Goal: Transaction & Acquisition: Download file/media

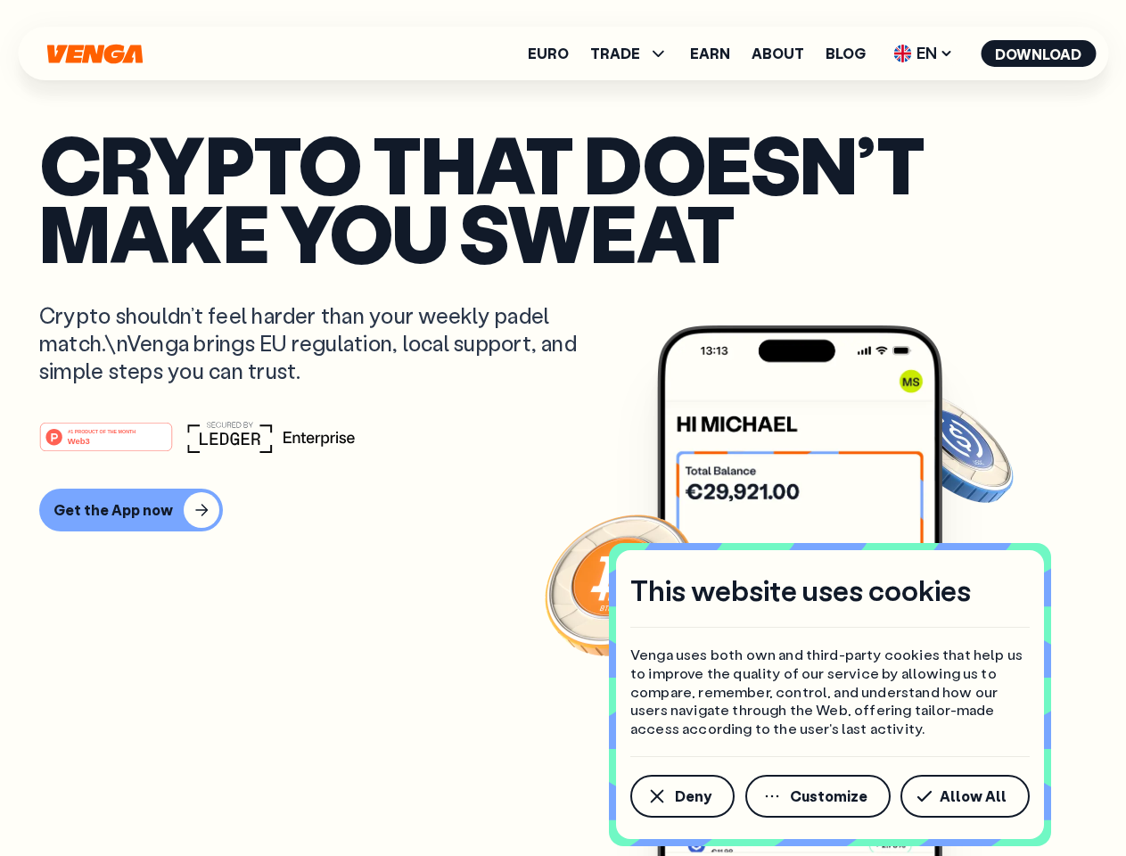
click at [562, 428] on div "#1 PRODUCT OF THE MONTH Web3" at bounding box center [562, 437] width 1047 height 32
click at [681, 796] on span "Deny" at bounding box center [693, 796] width 37 height 14
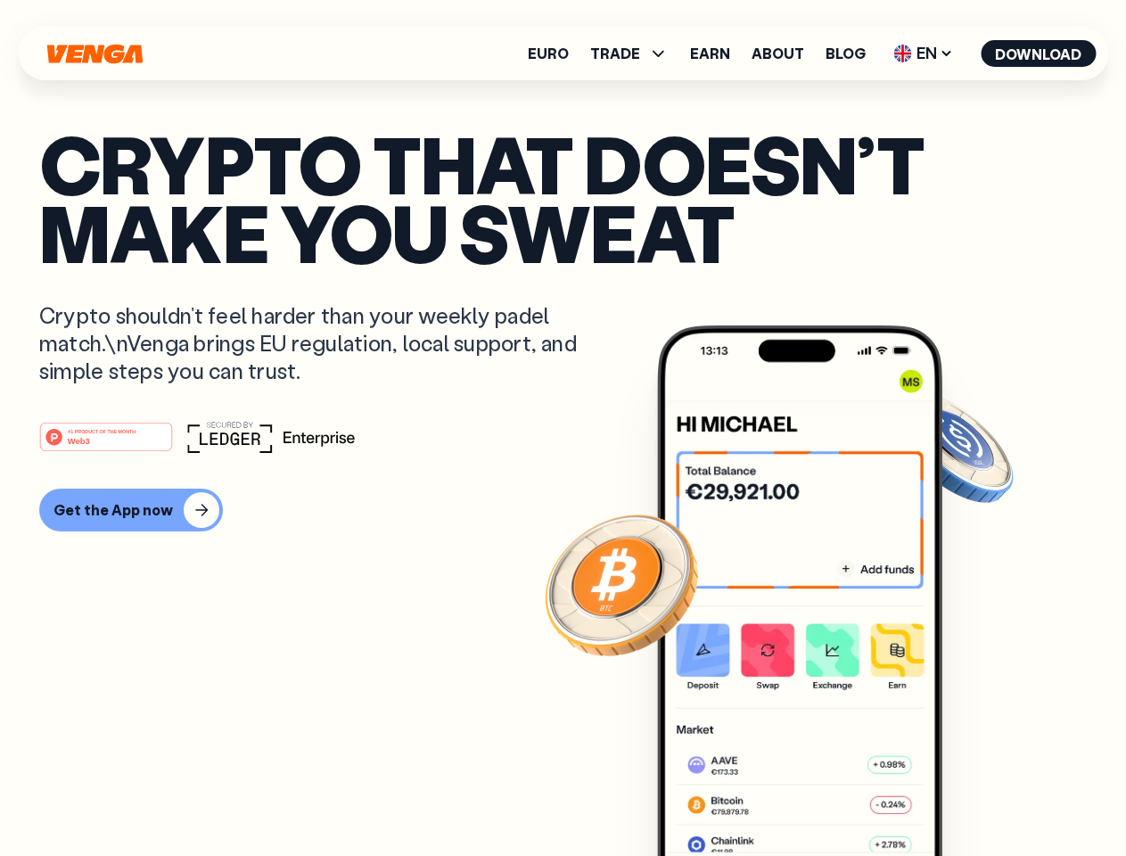
click at [819, 796] on img at bounding box center [799, 623] width 285 height 597
click at [968, 796] on article "Crypto that doesn’t make you sweat Crypto shouldn’t feel harder than your weekl…" at bounding box center [562, 463] width 1047 height 669
click at [635, 53] on span "TRADE" at bounding box center [615, 53] width 50 height 14
click at [924, 53] on span "EN" at bounding box center [923, 53] width 72 height 29
click at [1039, 53] on button "Download" at bounding box center [1038, 53] width 115 height 27
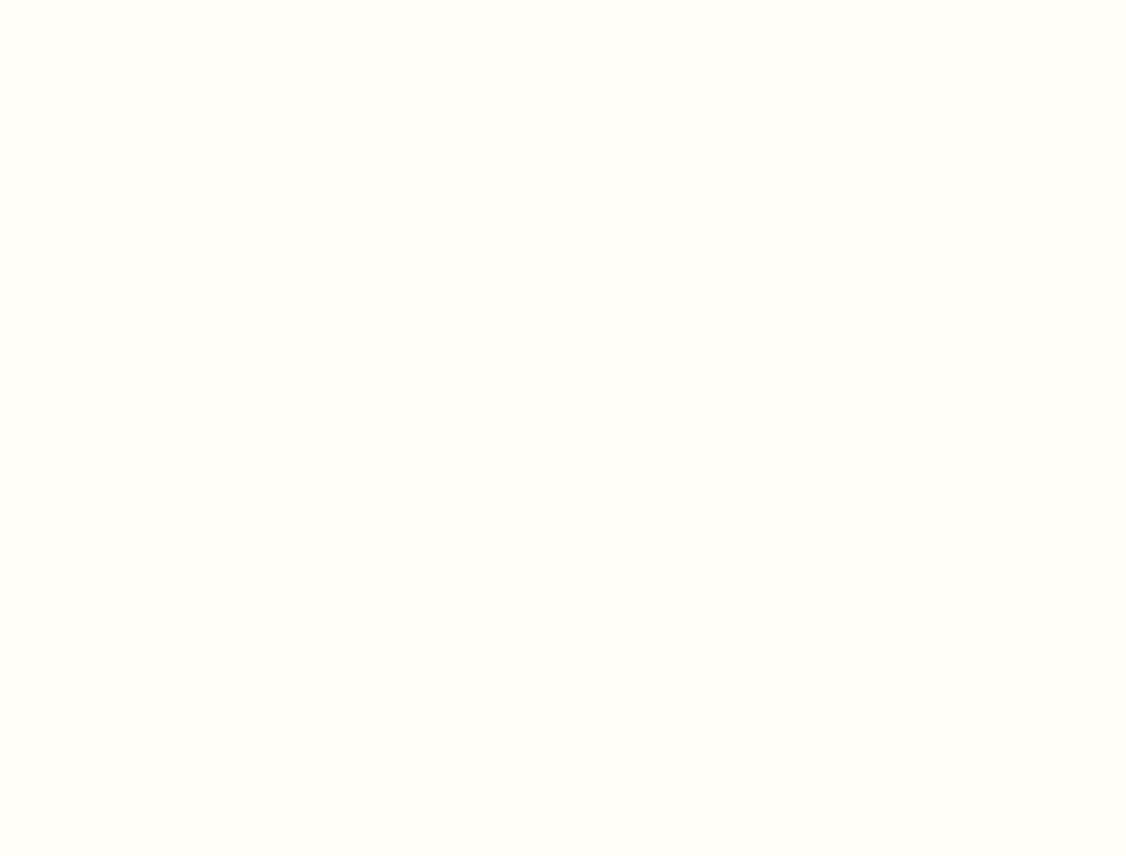
click at [562, 0] on html "This website uses cookies Venga uses both own and third-party cookies that help…" at bounding box center [563, 0] width 1126 height 0
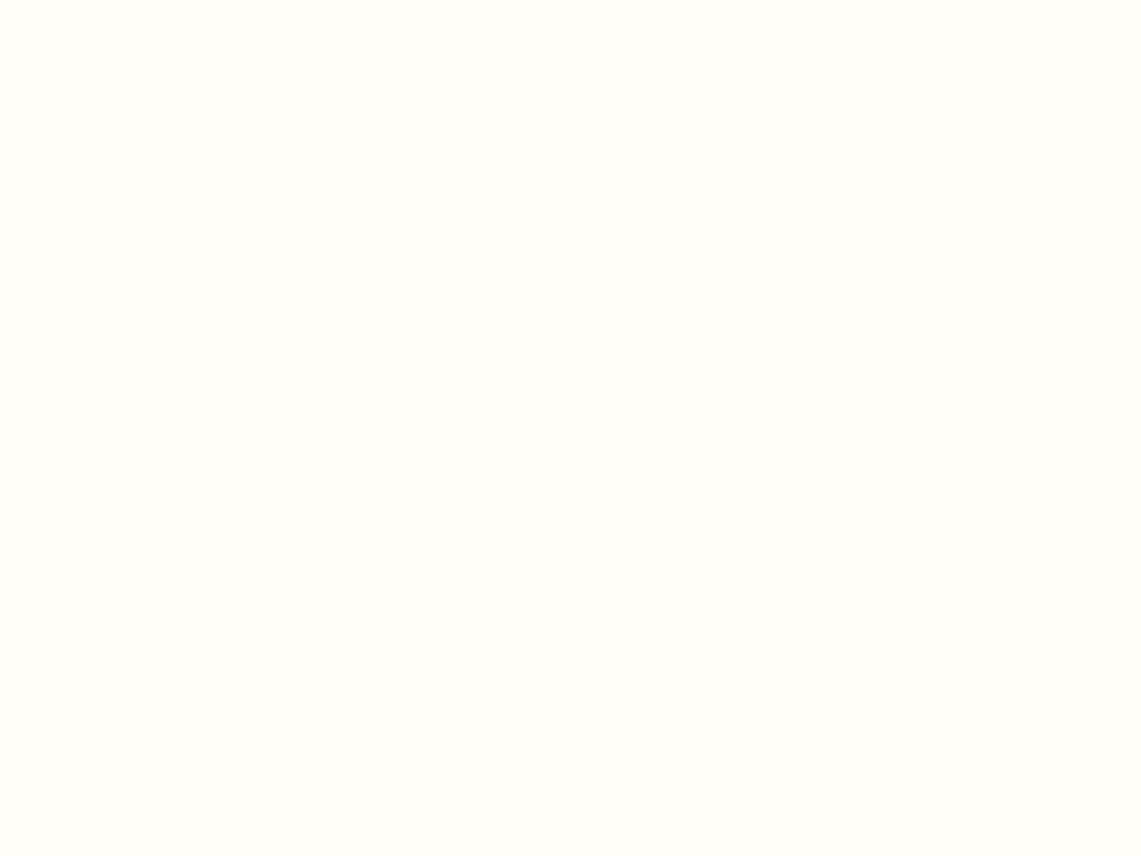
click at [128, 0] on html "This website uses cookies Venga uses both own and third-party cookies that help…" at bounding box center [570, 0] width 1141 height 0
click at [109, 0] on html "This website uses cookies Venga uses both own and third-party cookies that help…" at bounding box center [570, 0] width 1141 height 0
